Goal: Task Accomplishment & Management: Manage account settings

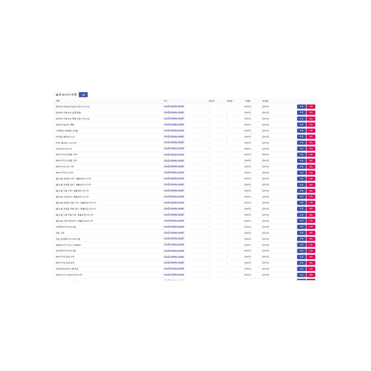
scroll to position [5936, 0]
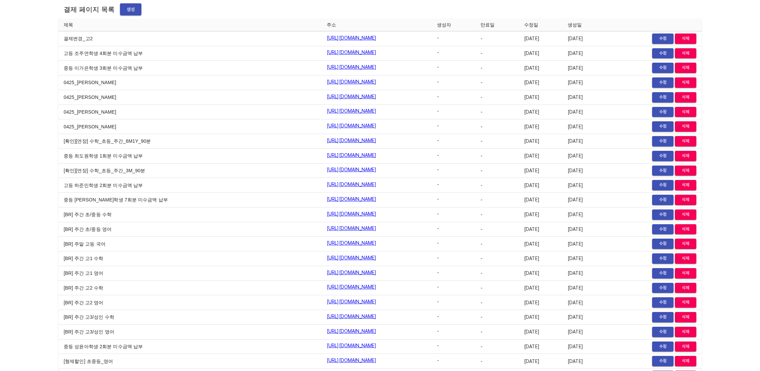
click at [740, 132] on div "결제 페이지 목록 생성 제목 주소 생성자 만료일 수정일 생성일 [온택트] 주말 영어 집중 연장 가격 인상 [URL][DOMAIN_NAME] -…" at bounding box center [380, 185] width 760 height 371
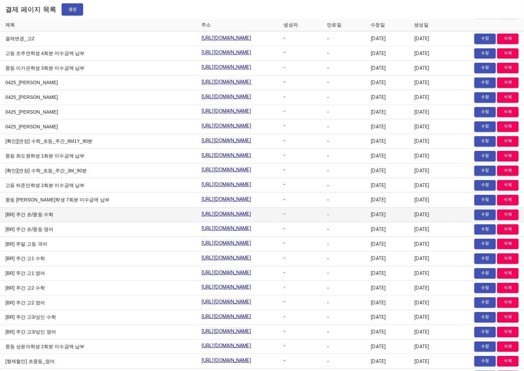
click at [478, 211] on span "수정" at bounding box center [485, 215] width 15 height 8
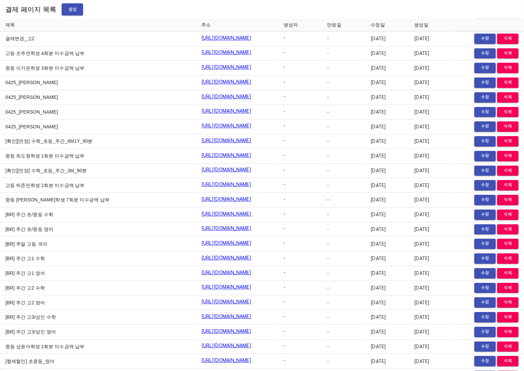
click at [430, 11] on div "결제 페이지 목록 생성" at bounding box center [262, 9] width 524 height 19
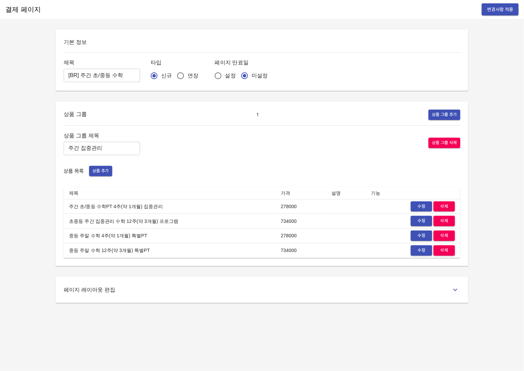
click at [421, 59] on div "제목 [BR] 주간 초/중등 수학 ​ 타입 신규 연장 페이지 만료일 설정 미설정" at bounding box center [262, 70] width 397 height 25
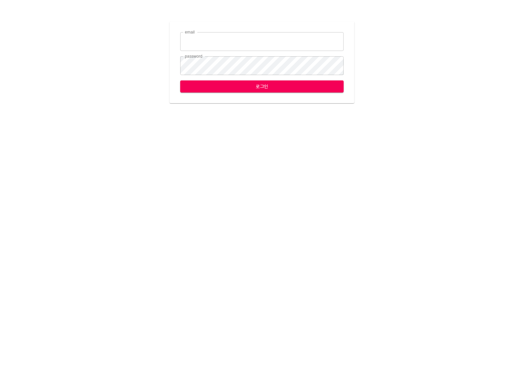
type input "kimju@ihateflyingbugs.com"
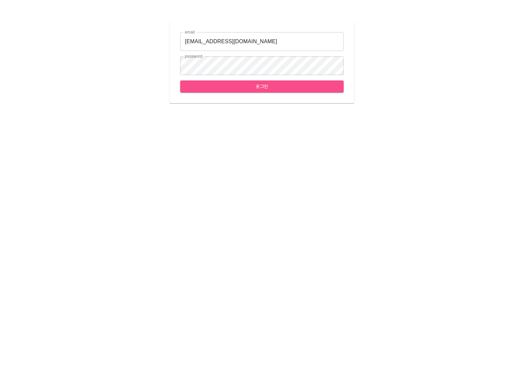
click at [242, 88] on span "로그인" at bounding box center [262, 86] width 153 height 8
